Goal: Task Accomplishment & Management: Complete application form

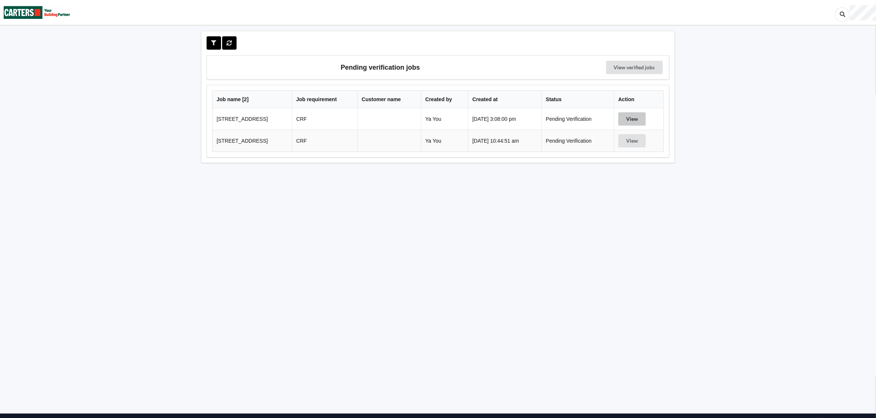
click at [642, 119] on button "View" at bounding box center [632, 118] width 27 height 13
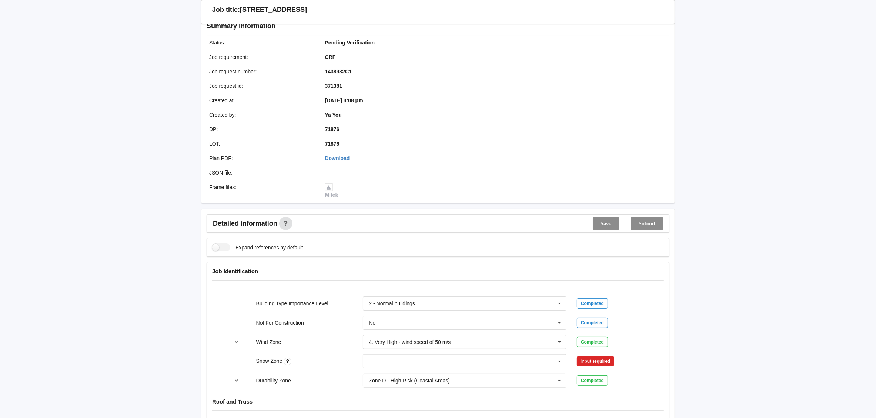
scroll to position [111, 0]
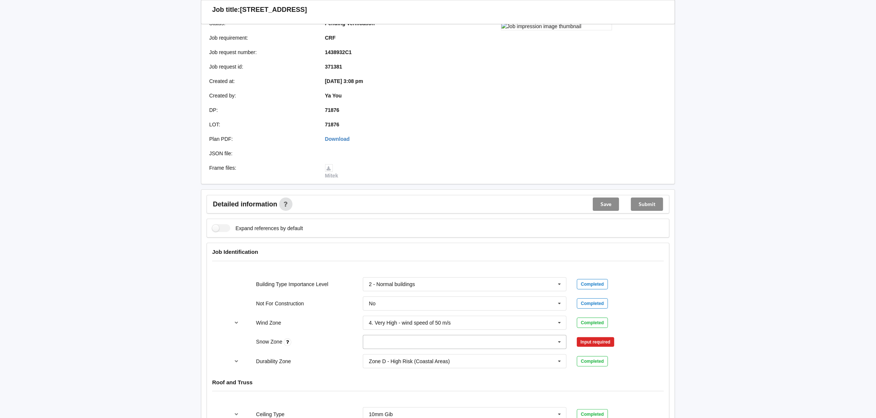
click at [380, 343] on input "text" at bounding box center [465, 341] width 203 height 13
click at [389, 246] on div "N0" at bounding box center [464, 246] width 203 height 14
drag, startPoint x: 610, startPoint y: 340, endPoint x: 440, endPoint y: 212, distance: 212.3
click at [610, 340] on button "Confirm input" at bounding box center [599, 342] width 44 height 12
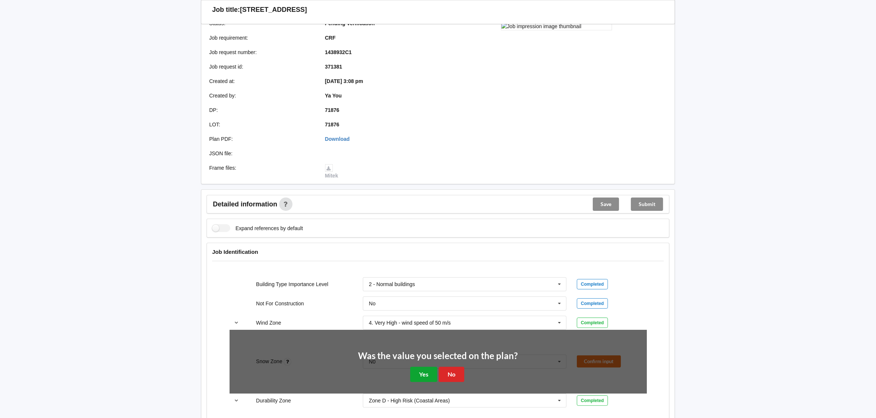
drag, startPoint x: 415, startPoint y: 378, endPoint x: 482, endPoint y: 273, distance: 124.9
click at [417, 377] on button "Yes" at bounding box center [423, 374] width 27 height 15
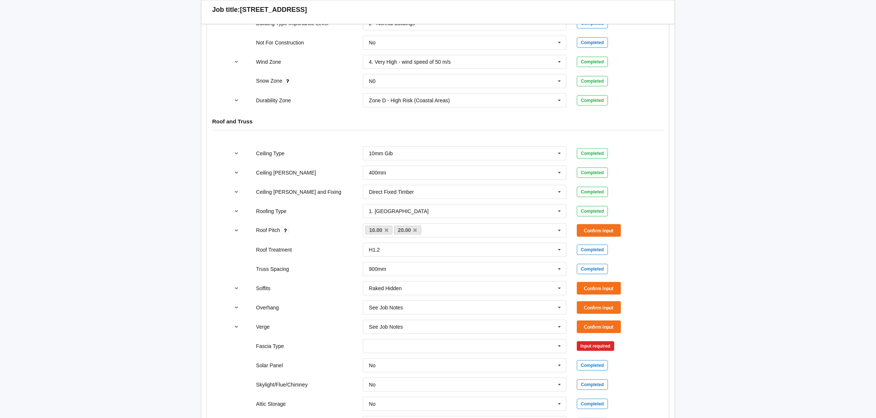
scroll to position [389, 0]
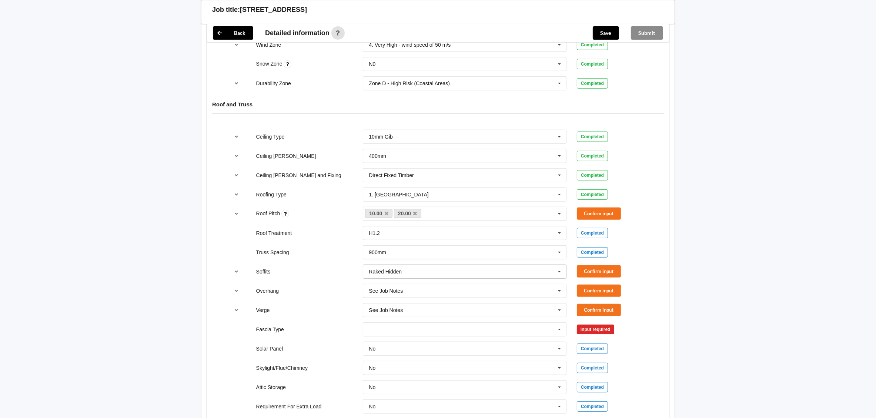
click at [560, 272] on icon at bounding box center [559, 272] width 11 height 14
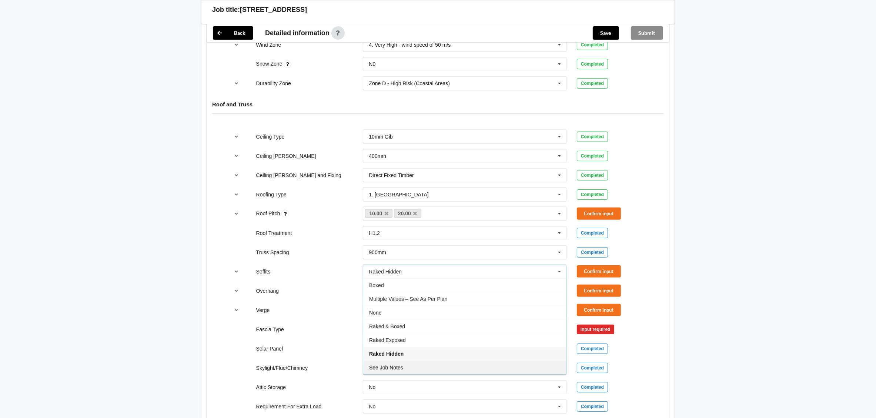
click at [414, 366] on div "See Job Notes" at bounding box center [464, 367] width 203 height 14
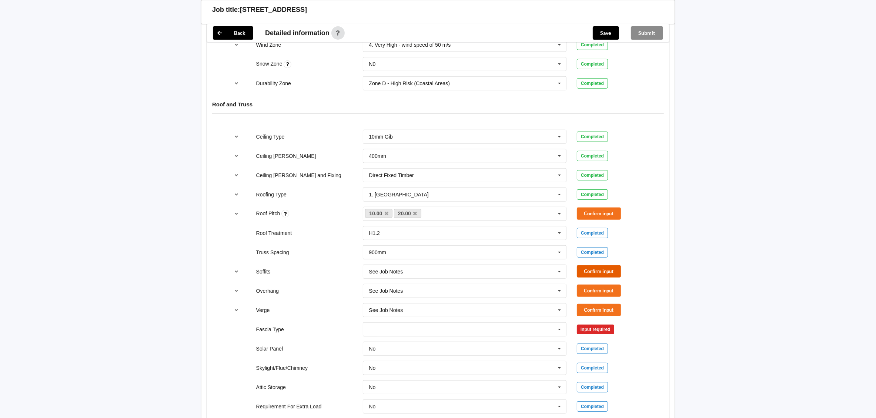
click at [595, 273] on button "Confirm input" at bounding box center [599, 271] width 44 height 12
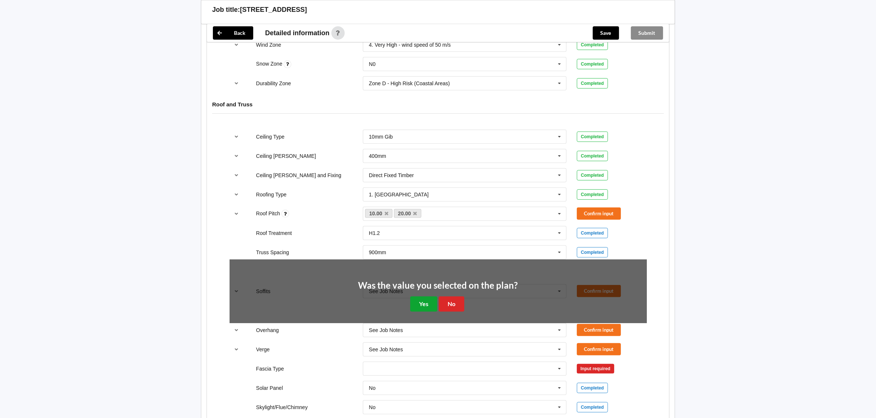
click at [418, 305] on button "Yes" at bounding box center [423, 303] width 27 height 15
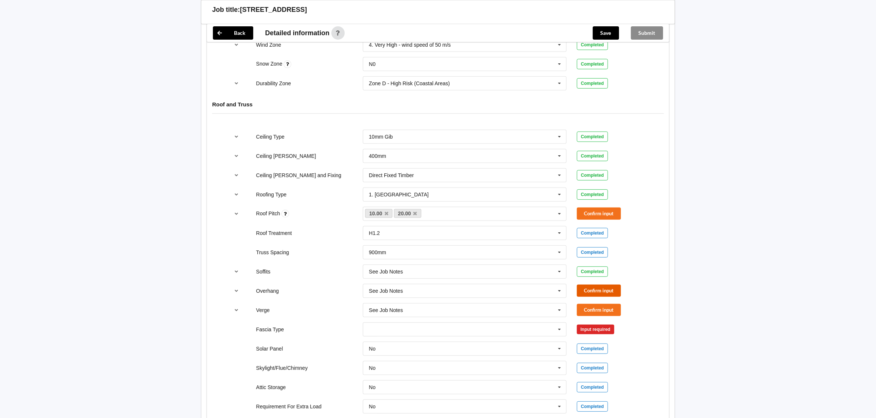
click at [603, 292] on button "Confirm input" at bounding box center [599, 291] width 44 height 12
click at [595, 315] on button "Confirm input" at bounding box center [599, 310] width 44 height 12
click at [558, 332] on icon at bounding box center [559, 330] width 11 height 14
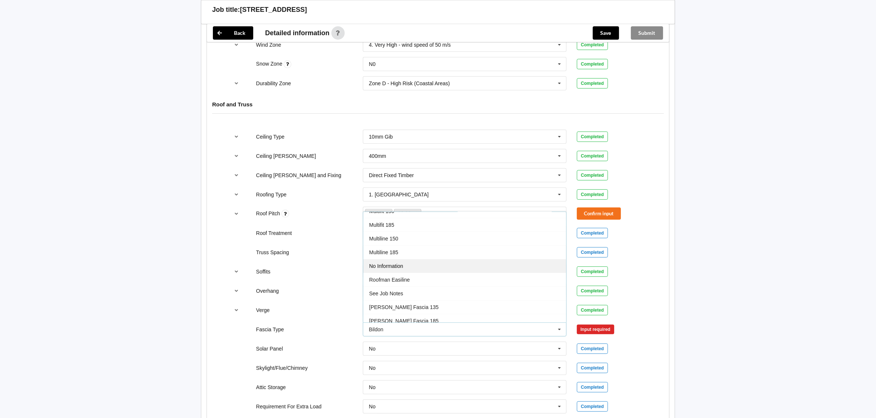
click at [469, 269] on div "No Information" at bounding box center [464, 266] width 203 height 14
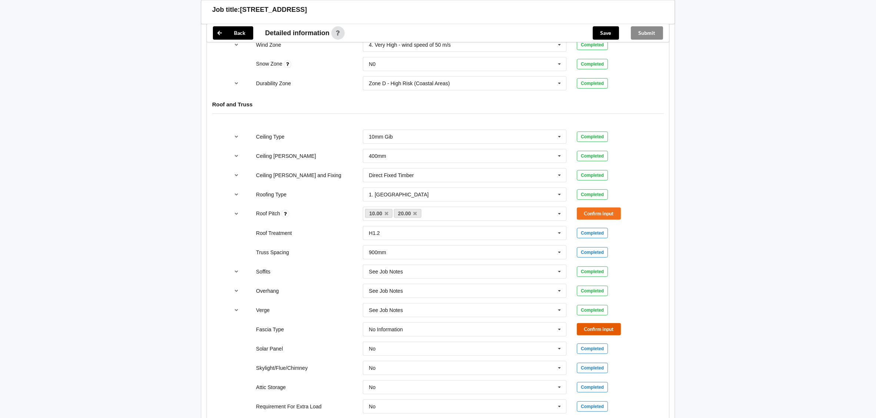
click at [589, 332] on button "Confirm input" at bounding box center [599, 329] width 44 height 12
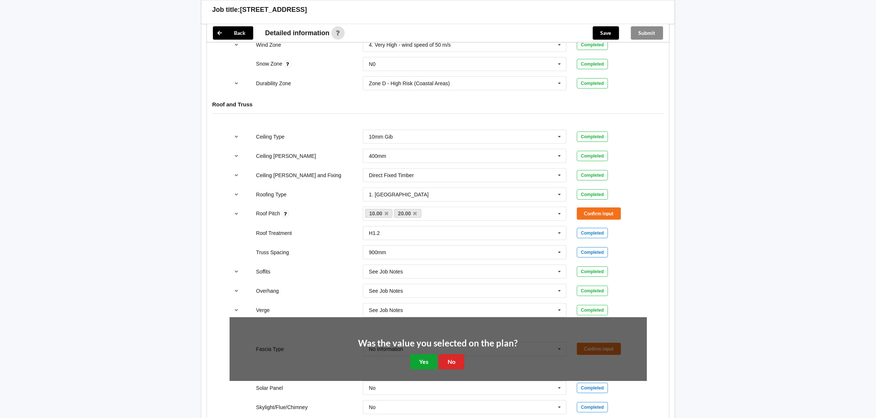
drag, startPoint x: 421, startPoint y: 365, endPoint x: 417, endPoint y: 363, distance: 4.1
click at [420, 365] on button "Yes" at bounding box center [423, 361] width 27 height 15
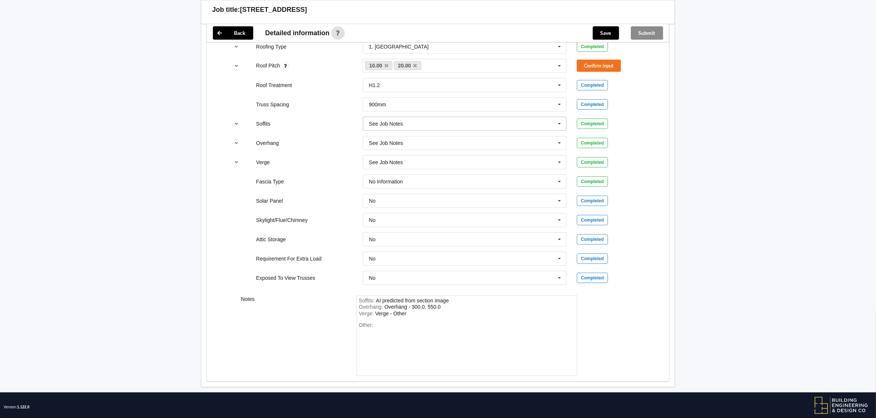
scroll to position [552, 0]
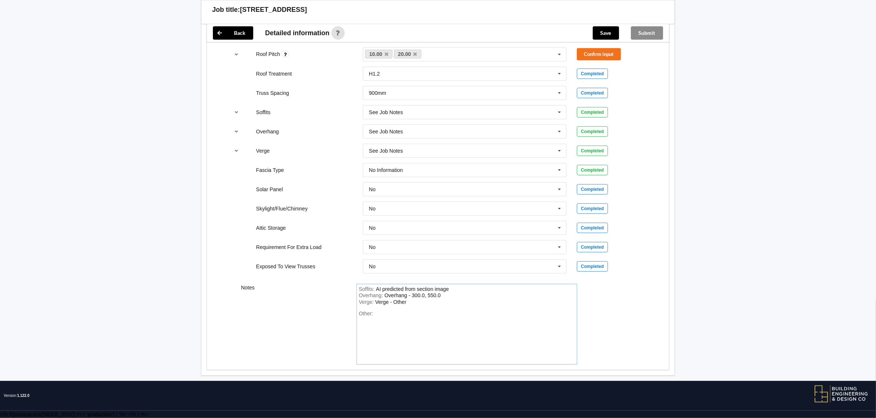
click at [388, 311] on div "Other:" at bounding box center [467, 336] width 216 height 52
click at [389, 316] on div "Other:" at bounding box center [467, 336] width 216 height 52
click at [380, 316] on div "Other:" at bounding box center [467, 336] width 216 height 52
click at [376, 315] on div "Other:" at bounding box center [467, 336] width 216 height 52
click at [373, 313] on span "Other:" at bounding box center [366, 313] width 14 height 6
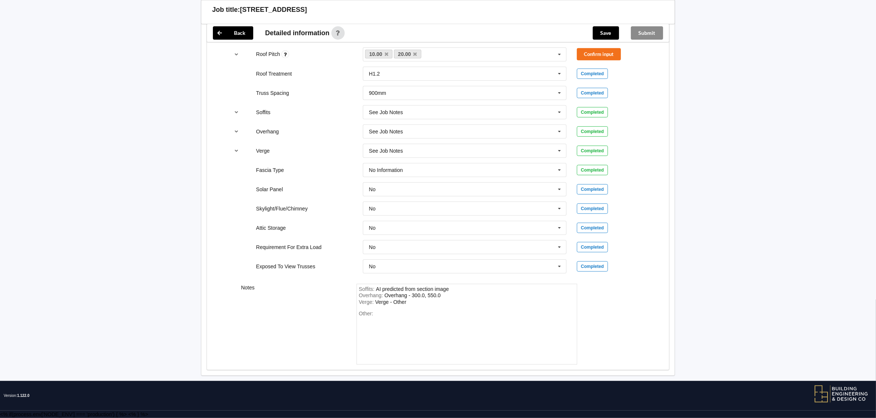
click at [373, 314] on span "Other:" at bounding box center [366, 313] width 14 height 6
click at [374, 314] on div "Other:" at bounding box center [467, 336] width 216 height 52
click at [366, 313] on span "Other:" at bounding box center [366, 313] width 14 height 6
click at [367, 313] on span "Other:" at bounding box center [366, 313] width 14 height 6
drag, startPoint x: 367, startPoint y: 313, endPoint x: 382, endPoint y: 312, distance: 15.7
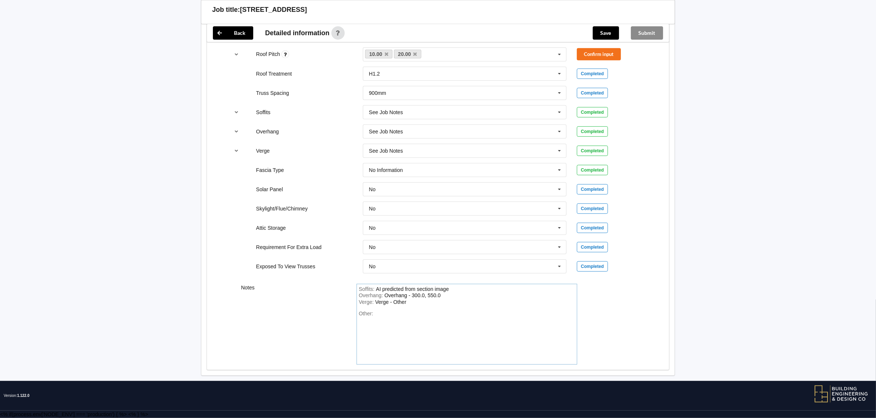
click at [382, 312] on div "Other:" at bounding box center [467, 336] width 216 height 52
click at [414, 304] on div "Verge : Verge - Other" at bounding box center [467, 302] width 216 height 7
click at [386, 314] on div "Other:" at bounding box center [467, 336] width 216 height 52
click at [590, 50] on button "Confirm input" at bounding box center [599, 54] width 44 height 12
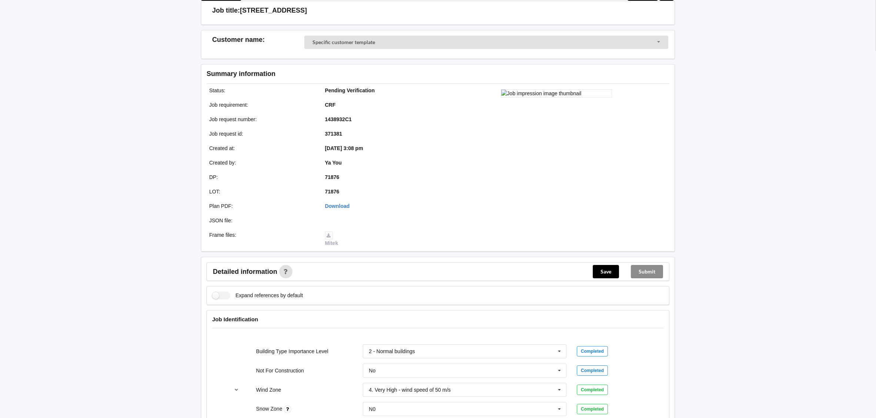
scroll to position [0, 0]
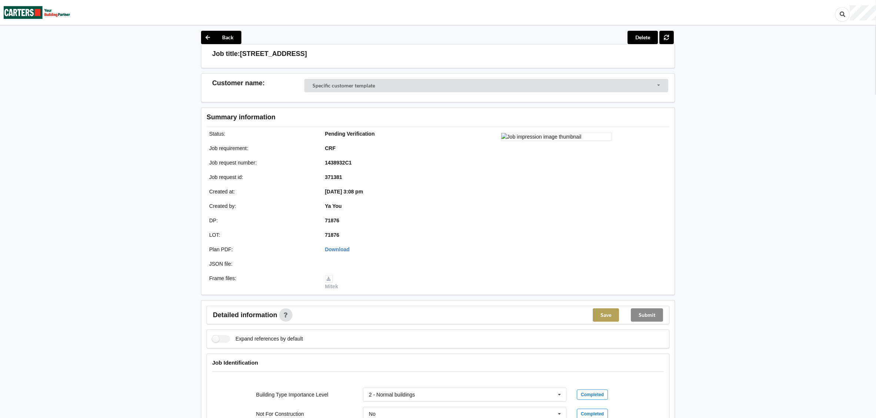
click at [610, 317] on button "Save" at bounding box center [606, 314] width 26 height 13
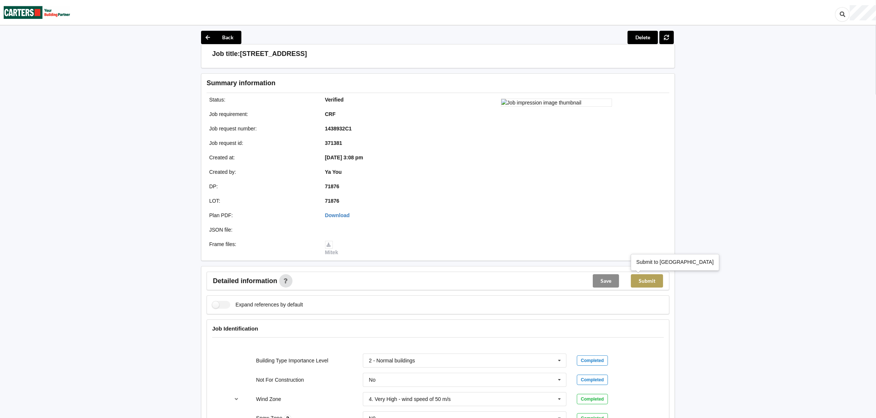
click at [645, 280] on button "Submit" at bounding box center [647, 280] width 32 height 13
